Goal: Task Accomplishment & Management: Manage account settings

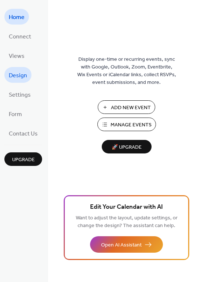
click at [22, 78] on span "Design" at bounding box center [18, 75] width 18 height 11
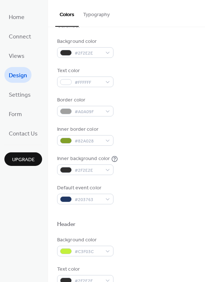
scroll to position [70, 0]
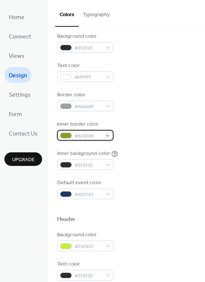
click at [108, 135] on div "#82A028" at bounding box center [85, 135] width 56 height 11
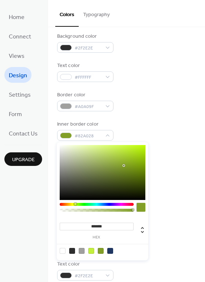
click at [143, 209] on div at bounding box center [141, 207] width 9 height 9
click at [105, 226] on input "*******" at bounding box center [97, 227] width 74 height 8
click at [117, 238] on label "hex" at bounding box center [97, 238] width 74 height 4
click at [117, 231] on input "*******" at bounding box center [97, 227] width 74 height 8
click at [163, 170] on div "Background color #2F2E2E Text color #FFFFFF Border color #A0A09F Inner border c…" at bounding box center [126, 116] width 139 height 167
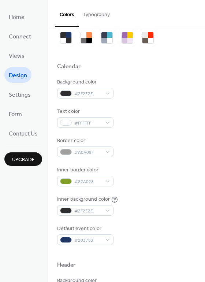
scroll to position [22, 0]
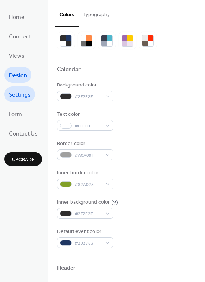
click at [20, 98] on span "Settings" at bounding box center [20, 94] width 22 height 11
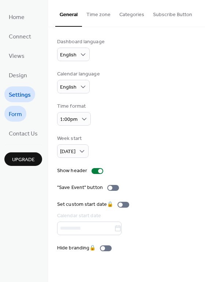
click at [12, 114] on span "Form" at bounding box center [15, 114] width 13 height 11
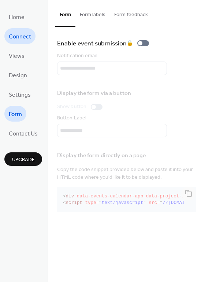
click at [22, 36] on span "Connect" at bounding box center [20, 36] width 22 height 11
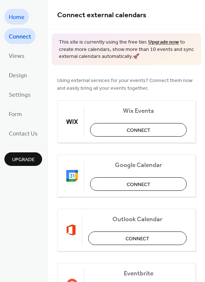
click at [16, 15] on span "Home" at bounding box center [17, 17] width 16 height 11
